Goal: Information Seeking & Learning: Learn about a topic

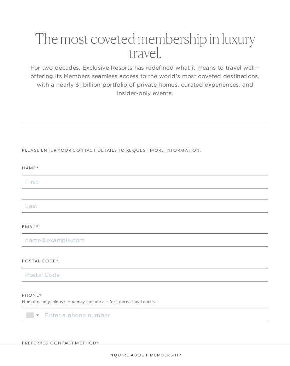
click at [3, 180] on main "The most coveted membership in luxury travel. For two decades, Exclusive Resort…" at bounding box center [145, 238] width 290 height 477
checkbox input "false"
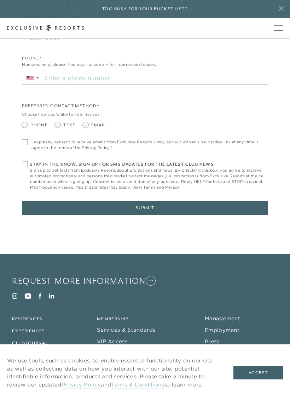
scroll to position [264, 0]
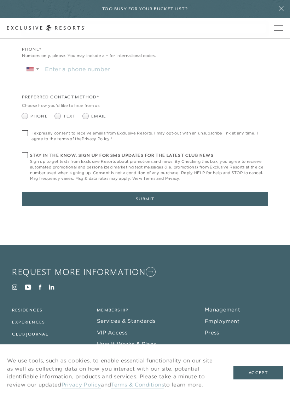
click at [262, 366] on button "Accept" at bounding box center [257, 372] width 49 height 13
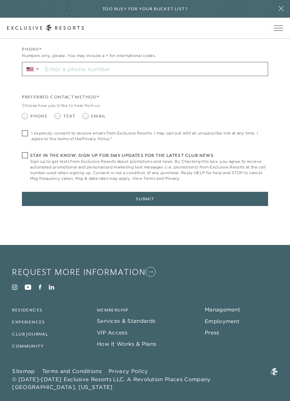
click at [41, 307] on link "Residences" at bounding box center [27, 309] width 30 height 5
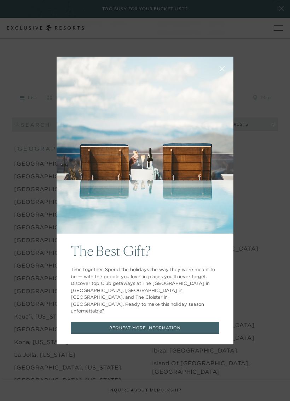
click at [220, 71] on icon at bounding box center [222, 68] width 5 height 5
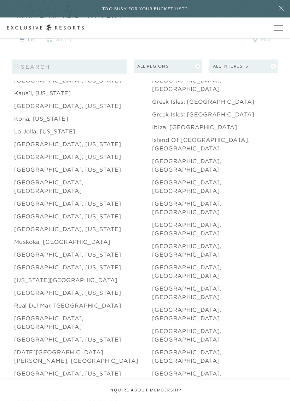
scroll to position [917, 0]
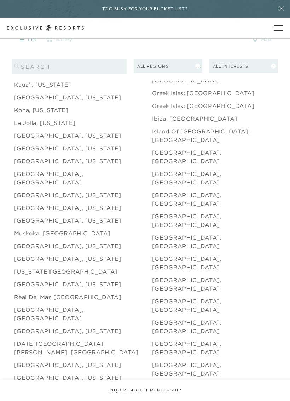
click at [187, 297] on link "[GEOGRAPHIC_DATA], [GEOGRAPHIC_DATA]" at bounding box center [221, 305] width 138 height 17
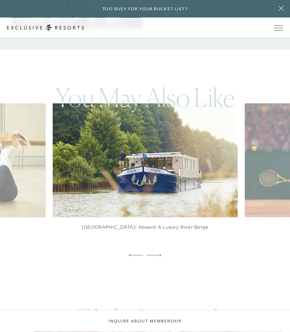
scroll to position [2453, 0]
